Goal: Task Accomplishment & Management: Manage account settings

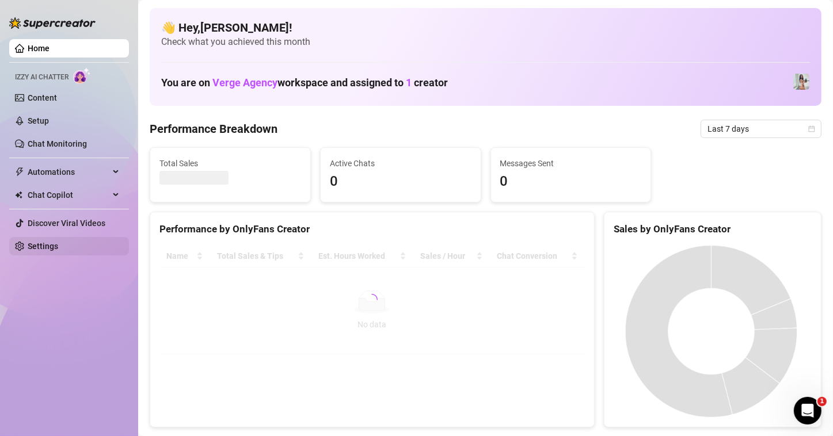
click at [44, 249] on link "Settings" at bounding box center [43, 246] width 30 height 9
